Goal: Information Seeking & Learning: Understand process/instructions

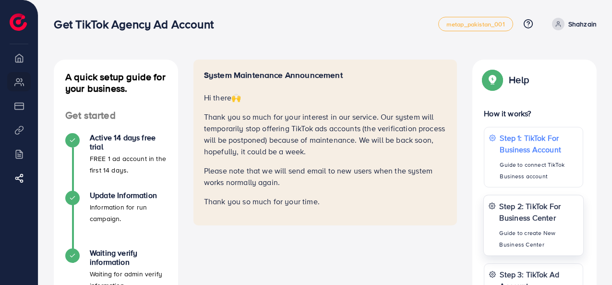
click at [520, 217] on p "Step 2: TikTok For Business Center" at bounding box center [539, 211] width 79 height 23
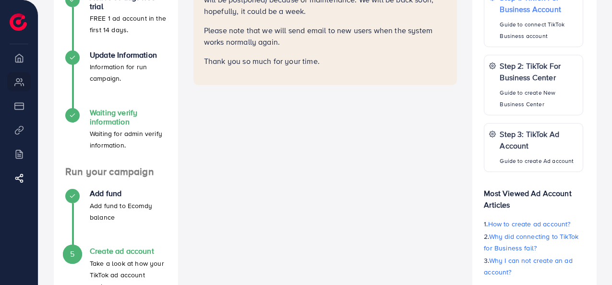
scroll to position [197, 0]
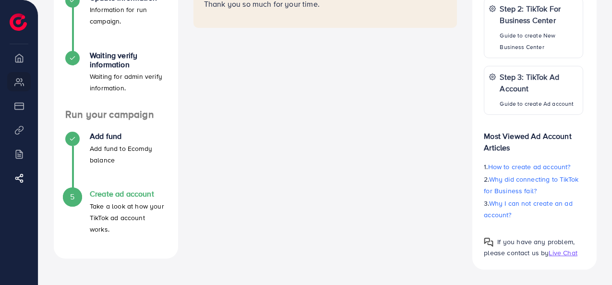
click at [129, 211] on p "Take a look at how your TikTok ad account works." at bounding box center [128, 217] width 77 height 35
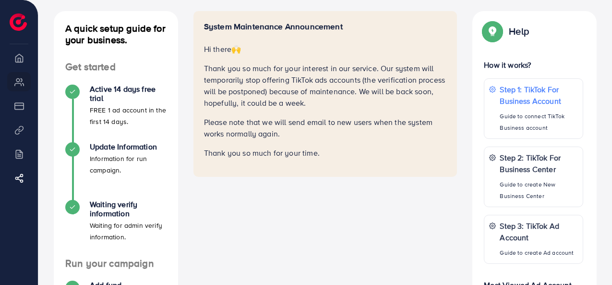
scroll to position [0, 0]
